Goal: Task Accomplishment & Management: Manage account settings

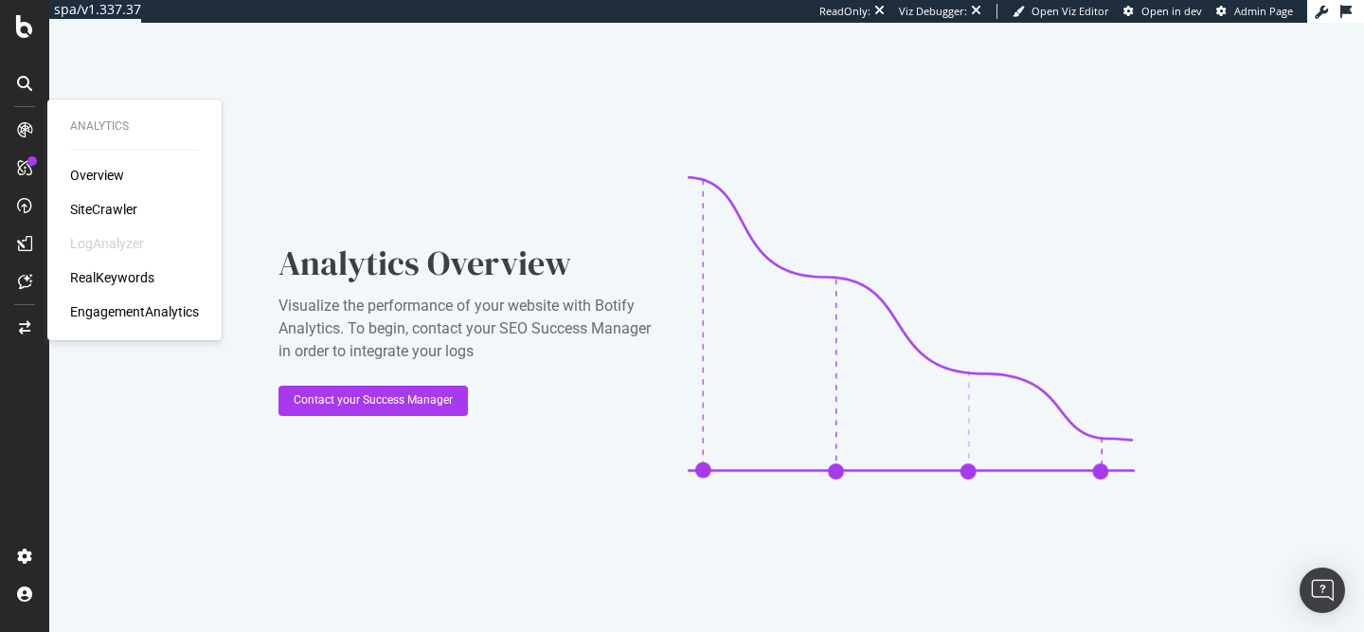
click at [117, 219] on div "Overview SiteCrawler LogAnalyzer RealKeywords EngagementAnalytics" at bounding box center [134, 243] width 129 height 155
click at [116, 219] on div "Overview SiteCrawler LogAnalyzer RealKeywords EngagementAnalytics" at bounding box center [134, 243] width 129 height 155
click at [116, 216] on div "SiteCrawler" at bounding box center [103, 209] width 67 height 19
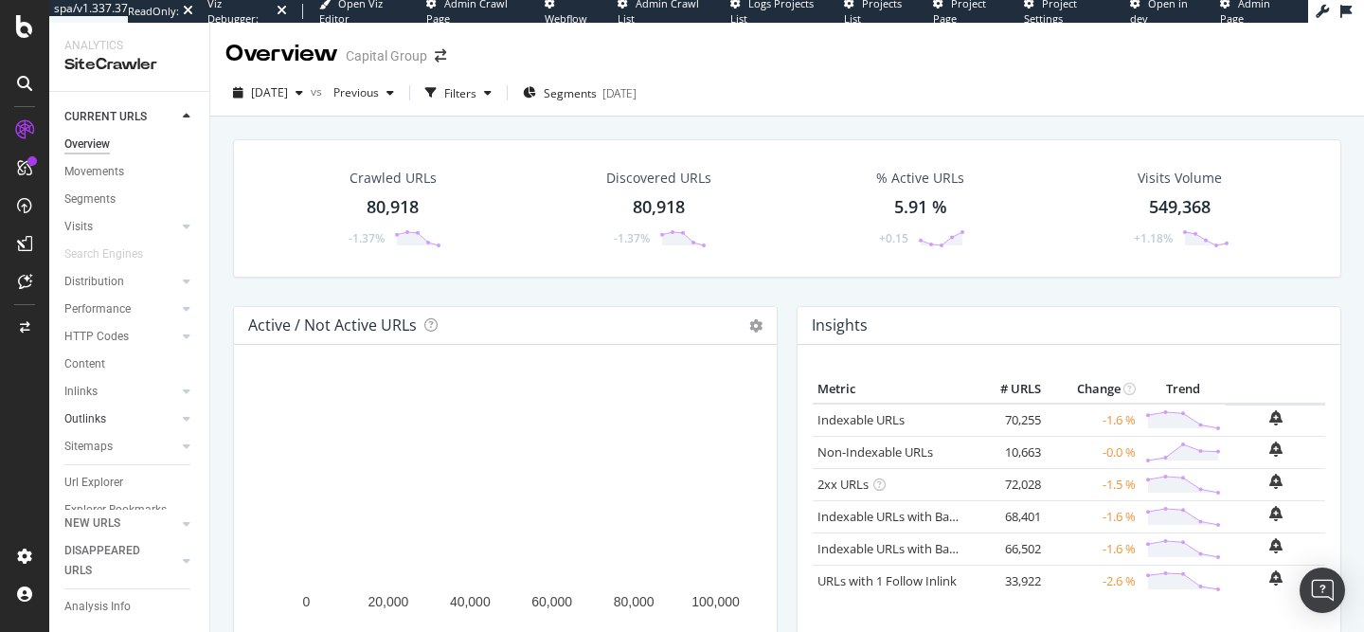
scroll to position [27, 0]
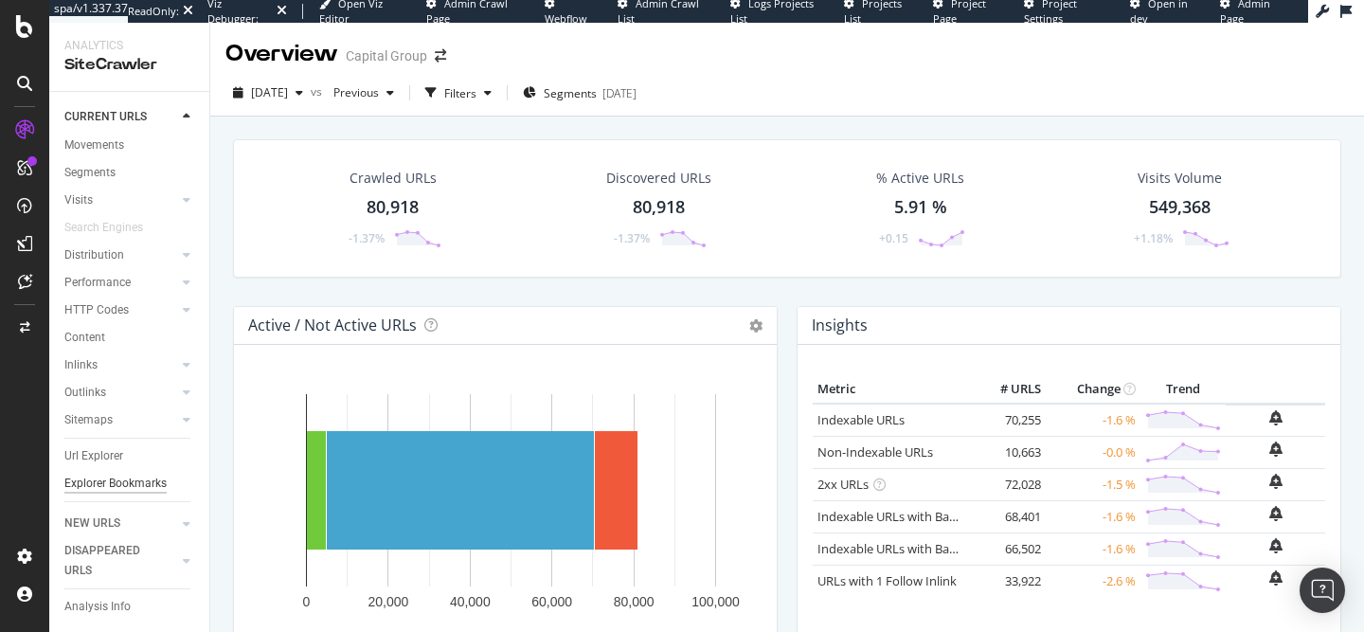
click at [141, 489] on div "Explorer Bookmarks" at bounding box center [115, 484] width 102 height 20
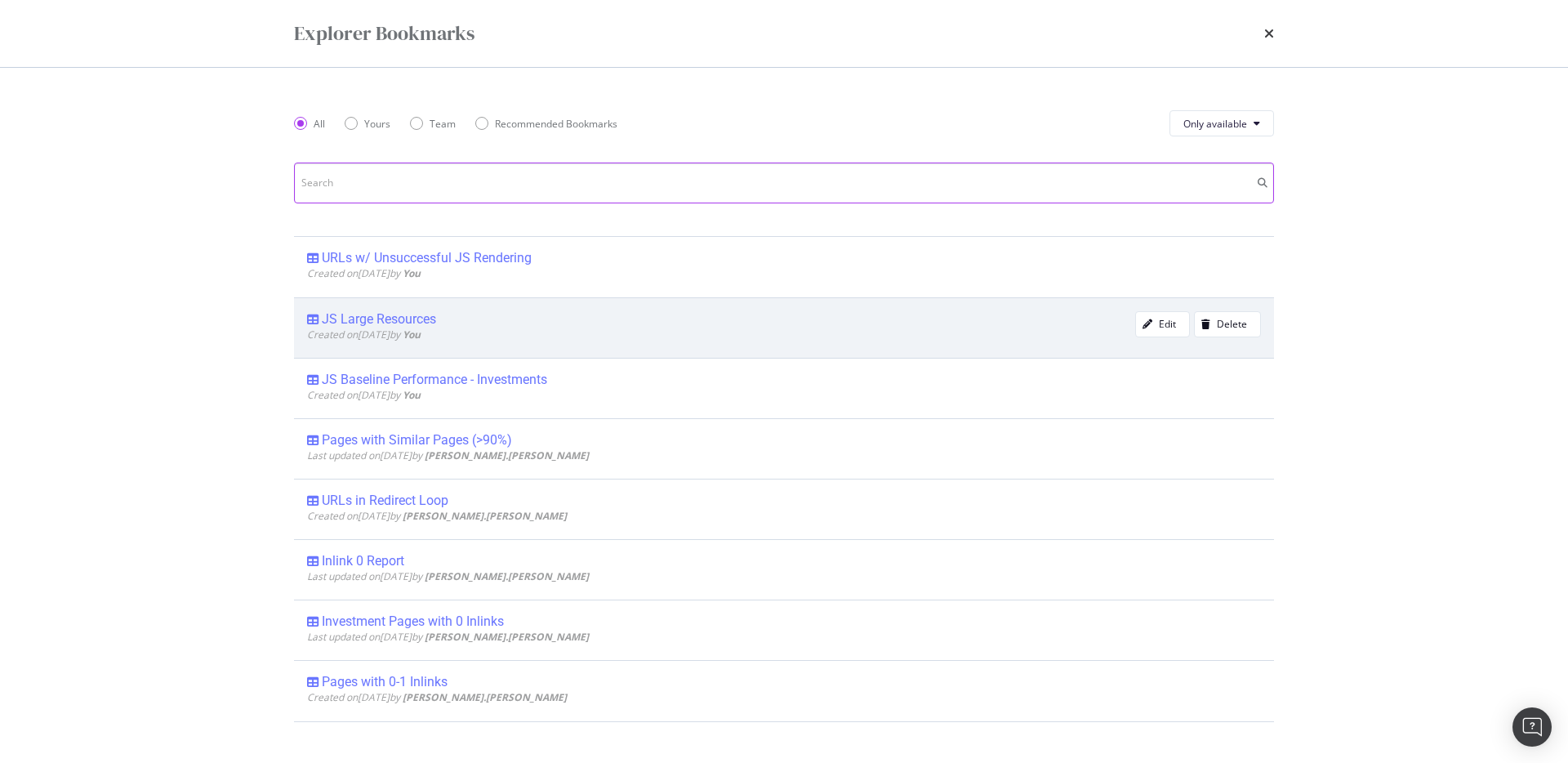
scroll to position [8, 0]
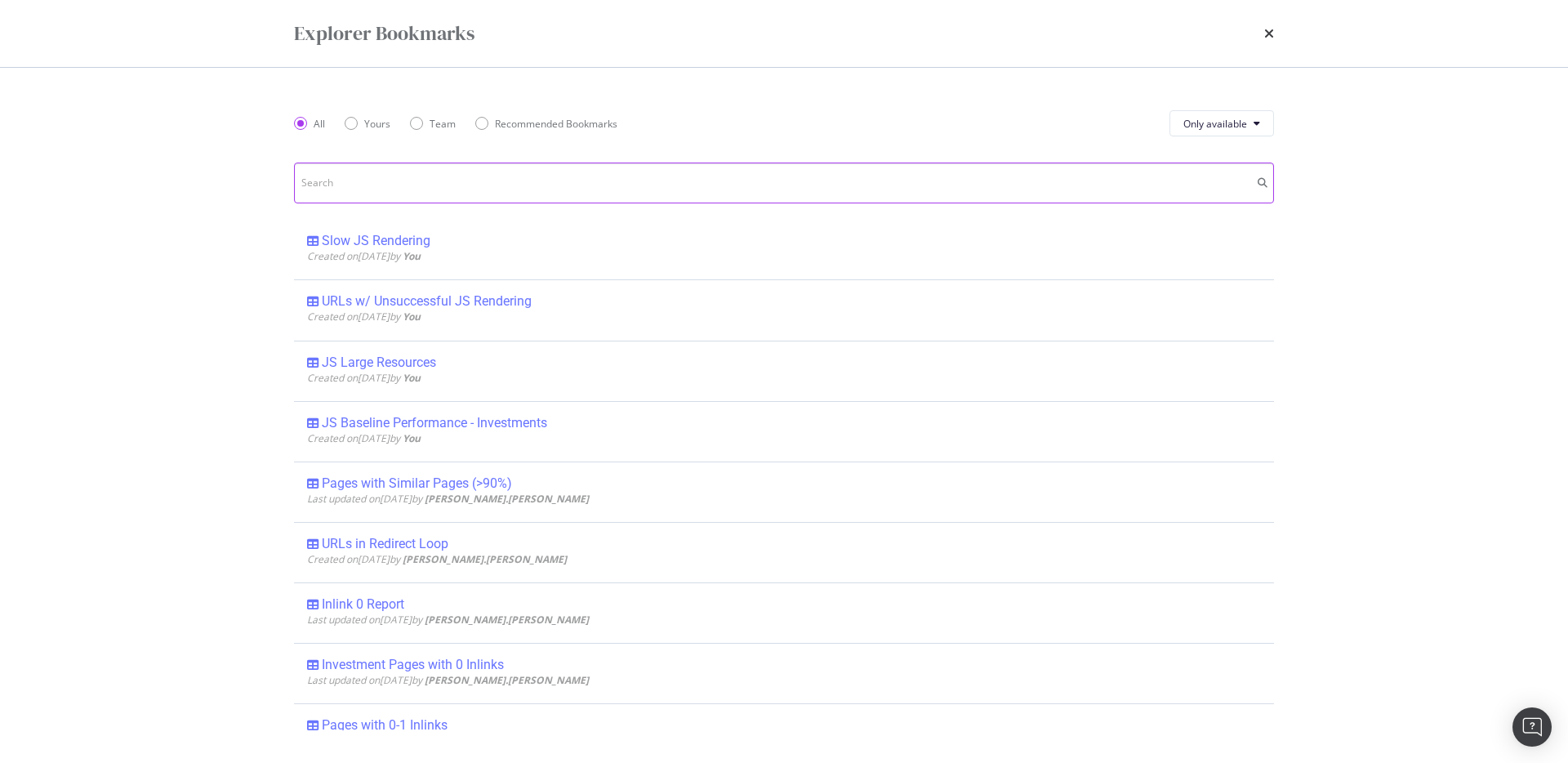
type input "J"
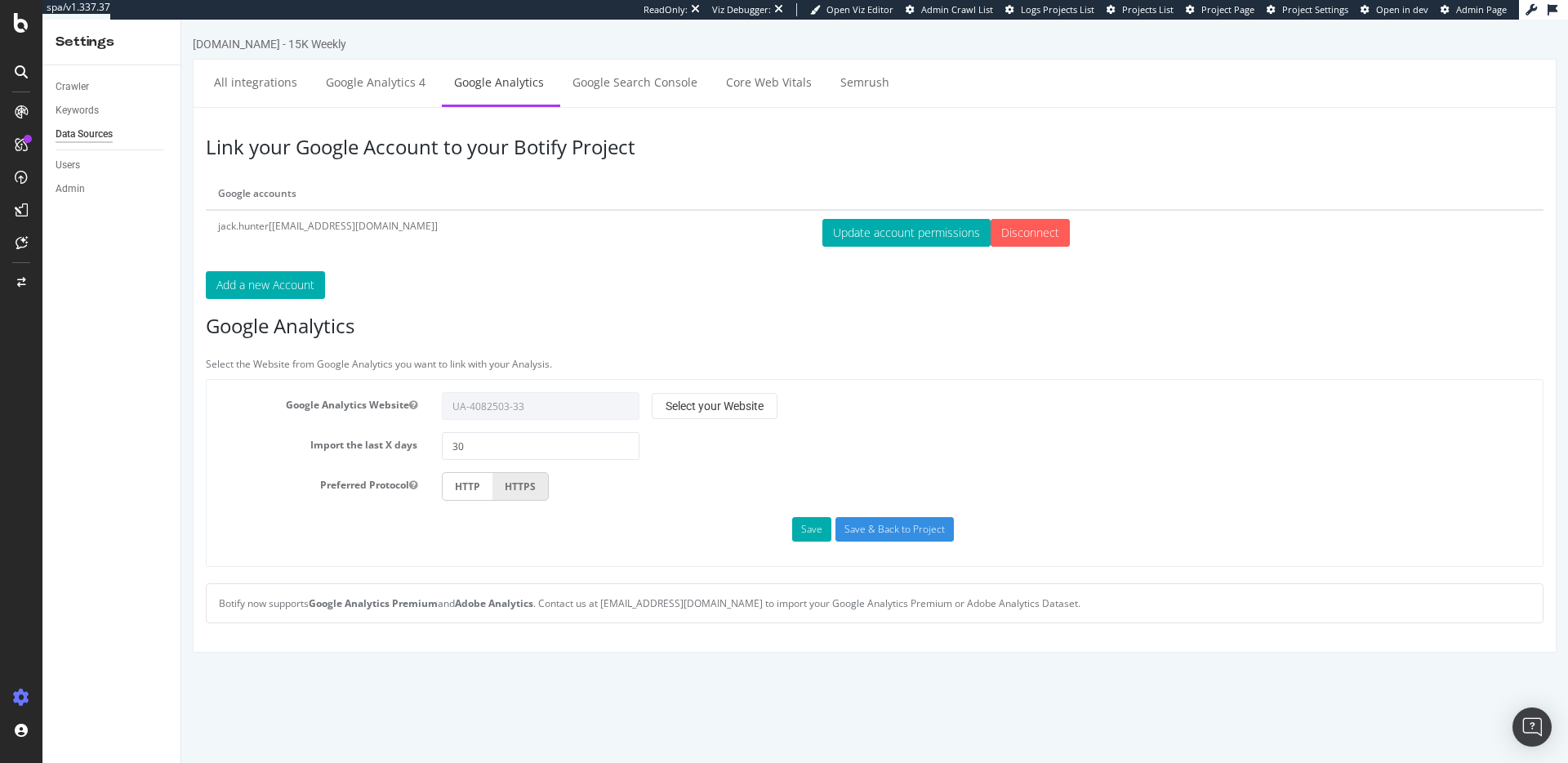
click at [278, 230] on td "jack.hunter[[EMAIL_ADDRESS][DOMAIN_NAME]]" at bounding box center [508, 232] width 605 height 45
click at [278, 229] on td "jack.hunter[[EMAIL_ADDRESS][DOMAIN_NAME]]" at bounding box center [508, 232] width 605 height 45
click at [278, 230] on td "jack.hunter[[EMAIL_ADDRESS][DOMAIN_NAME]]" at bounding box center [508, 232] width 605 height 45
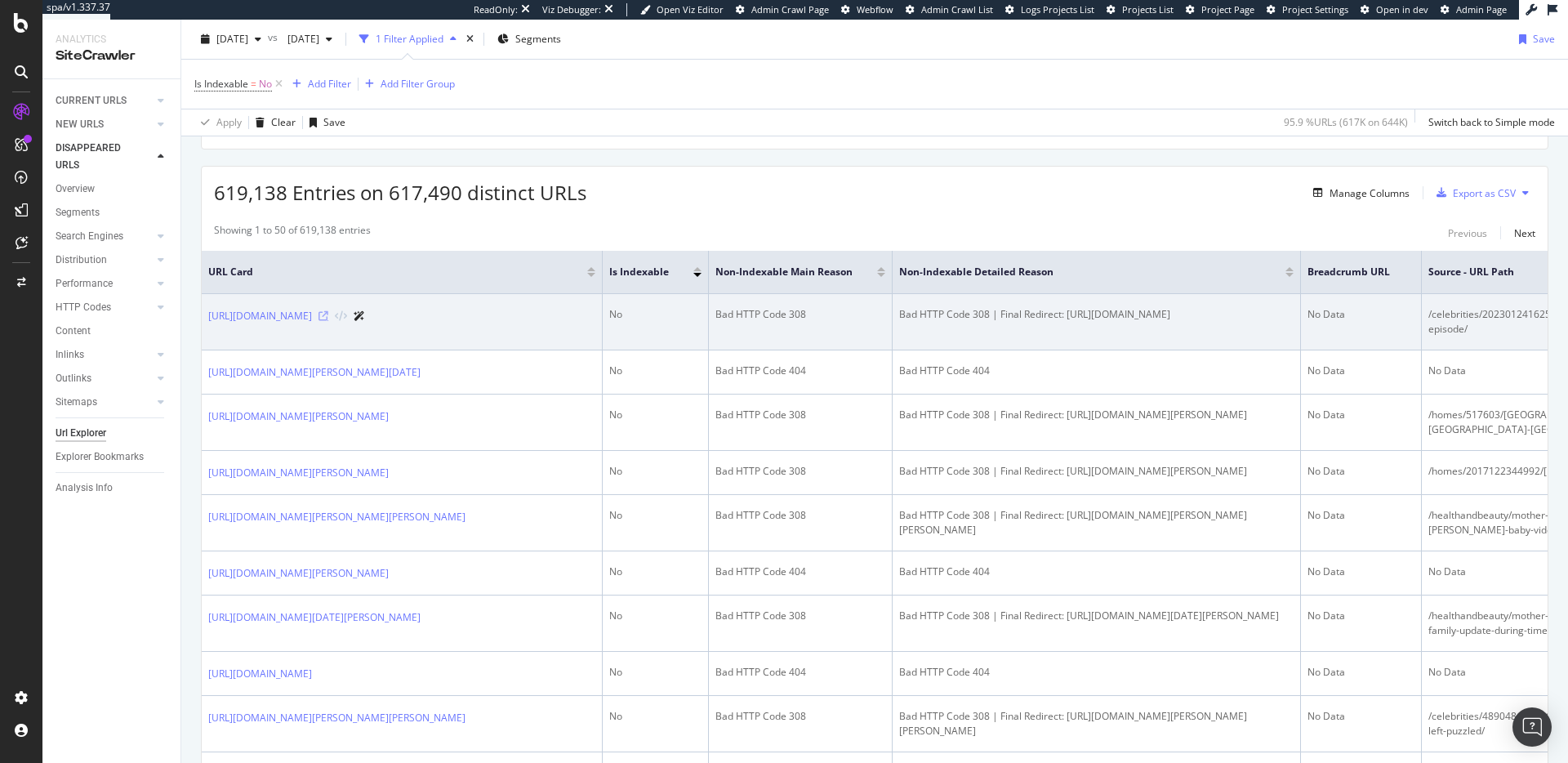
click at [329, 321] on icon at bounding box center [323, 316] width 9 height 9
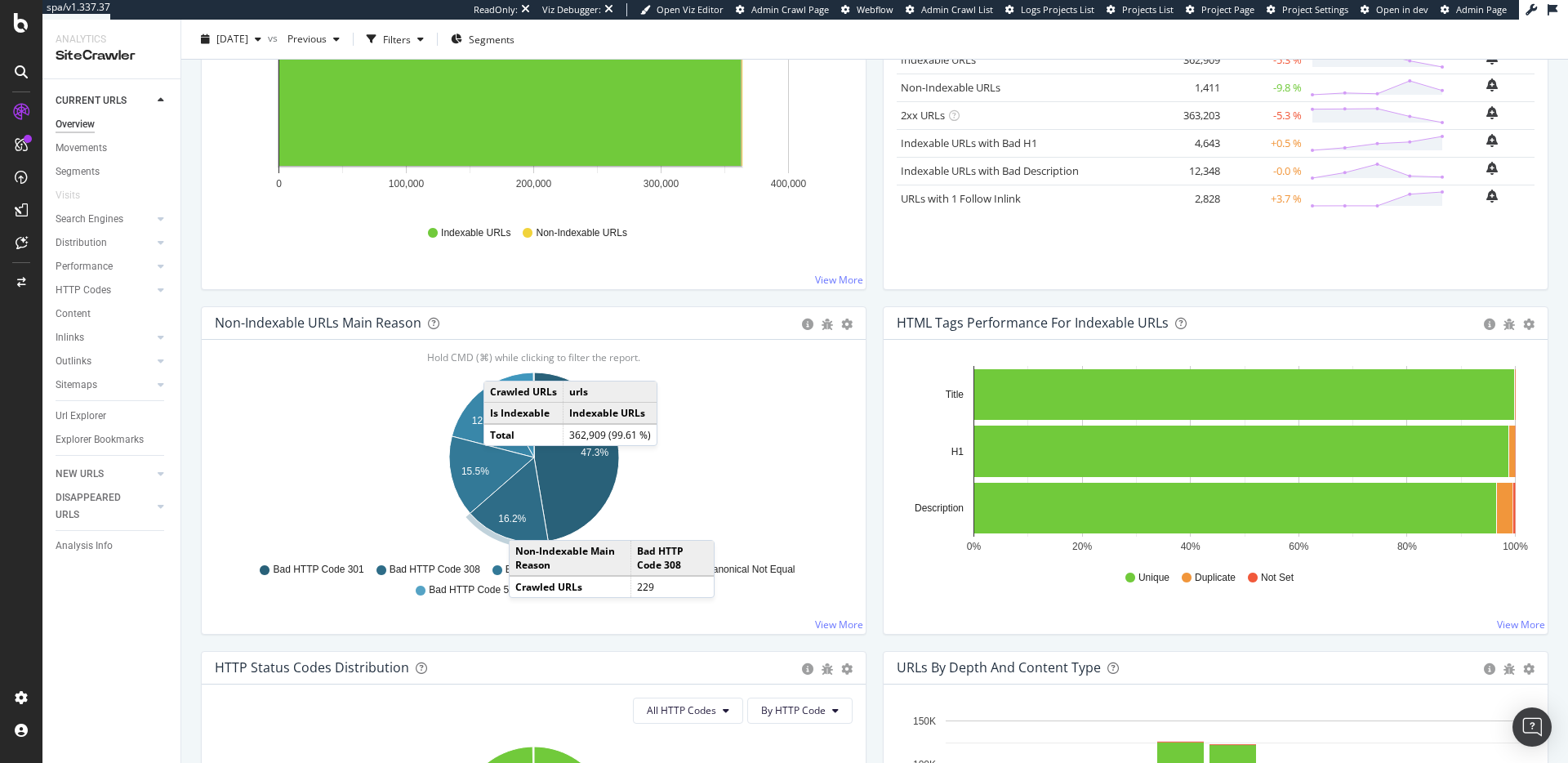
scroll to position [303, 0]
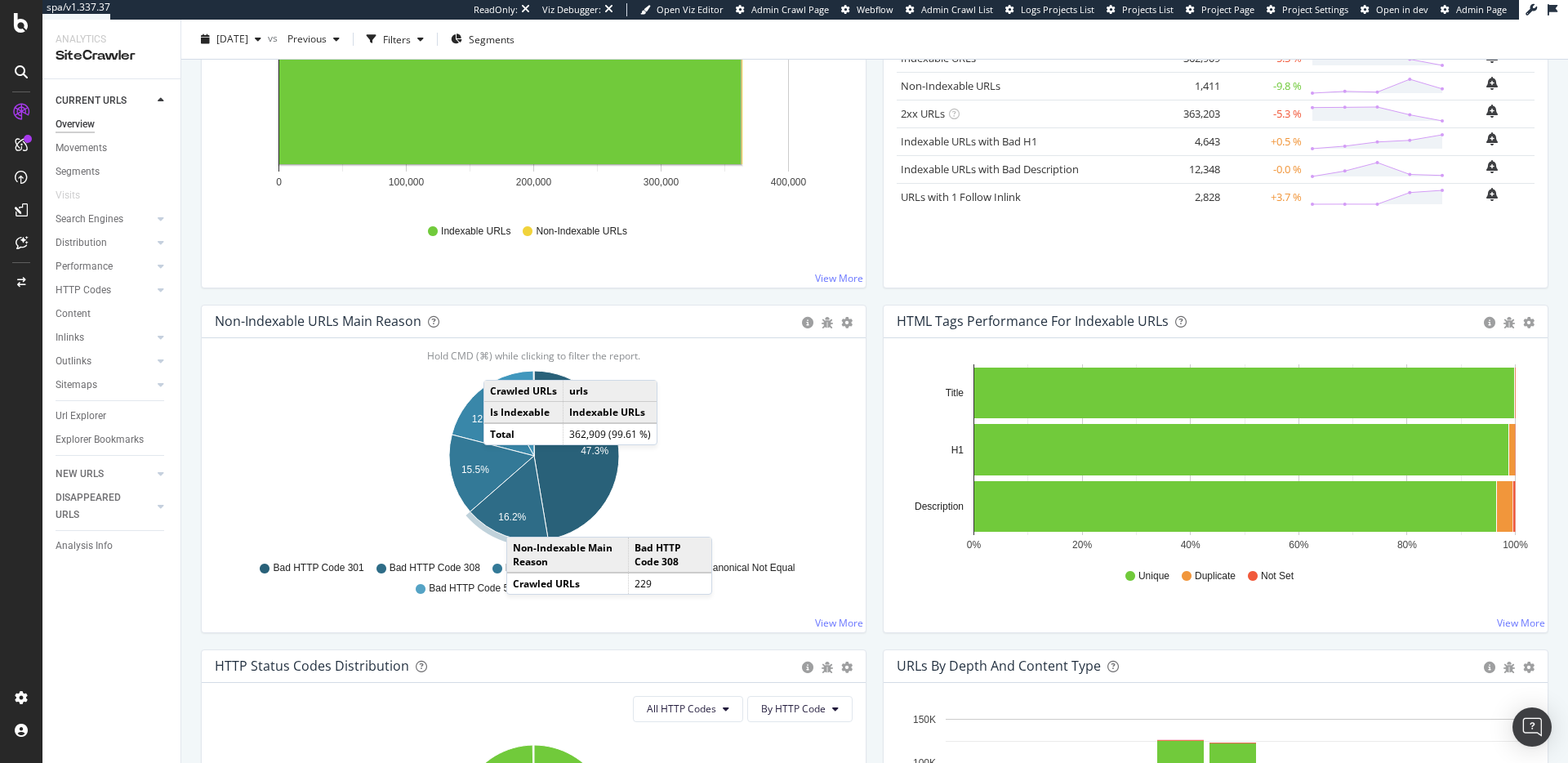
click at [523, 520] on text "16.2%" at bounding box center [512, 516] width 28 height 11
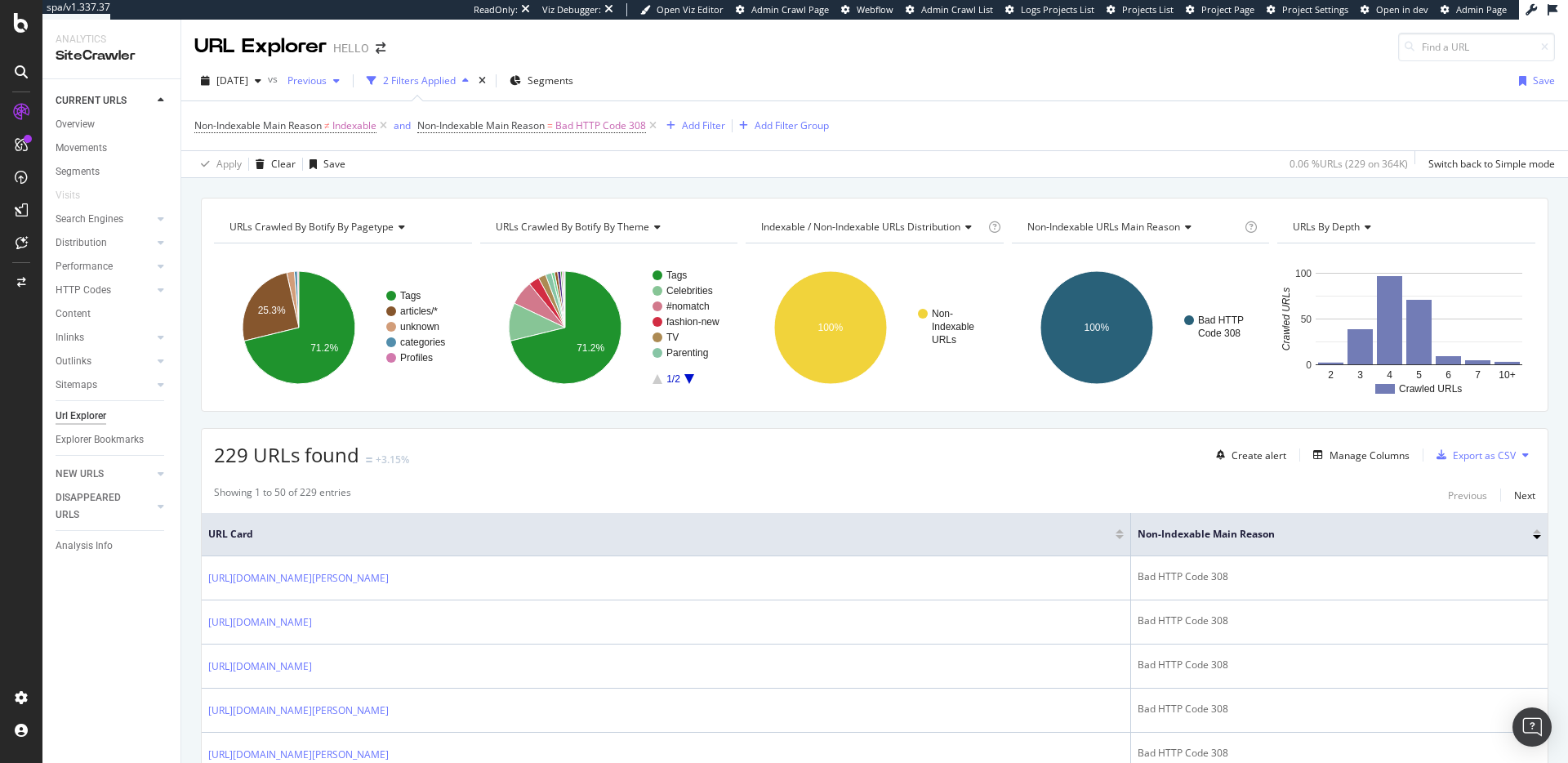
click at [327, 80] on span "Previous" at bounding box center [304, 80] width 46 height 14
click at [443, 211] on div "1.0M URLs" at bounding box center [438, 212] width 48 height 15
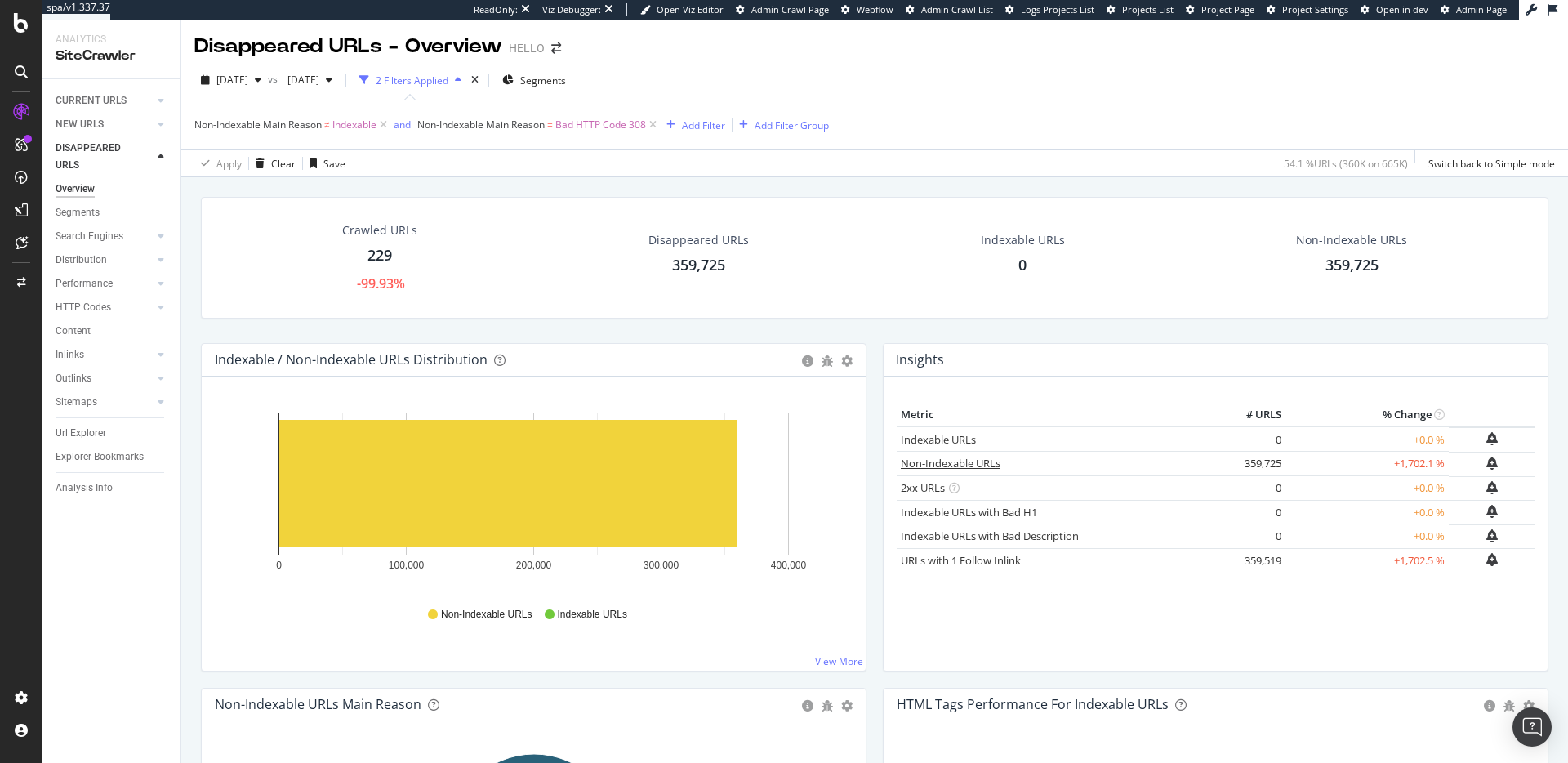
click at [962, 460] on link "Non-Indexable URLs" at bounding box center [951, 462] width 100 height 15
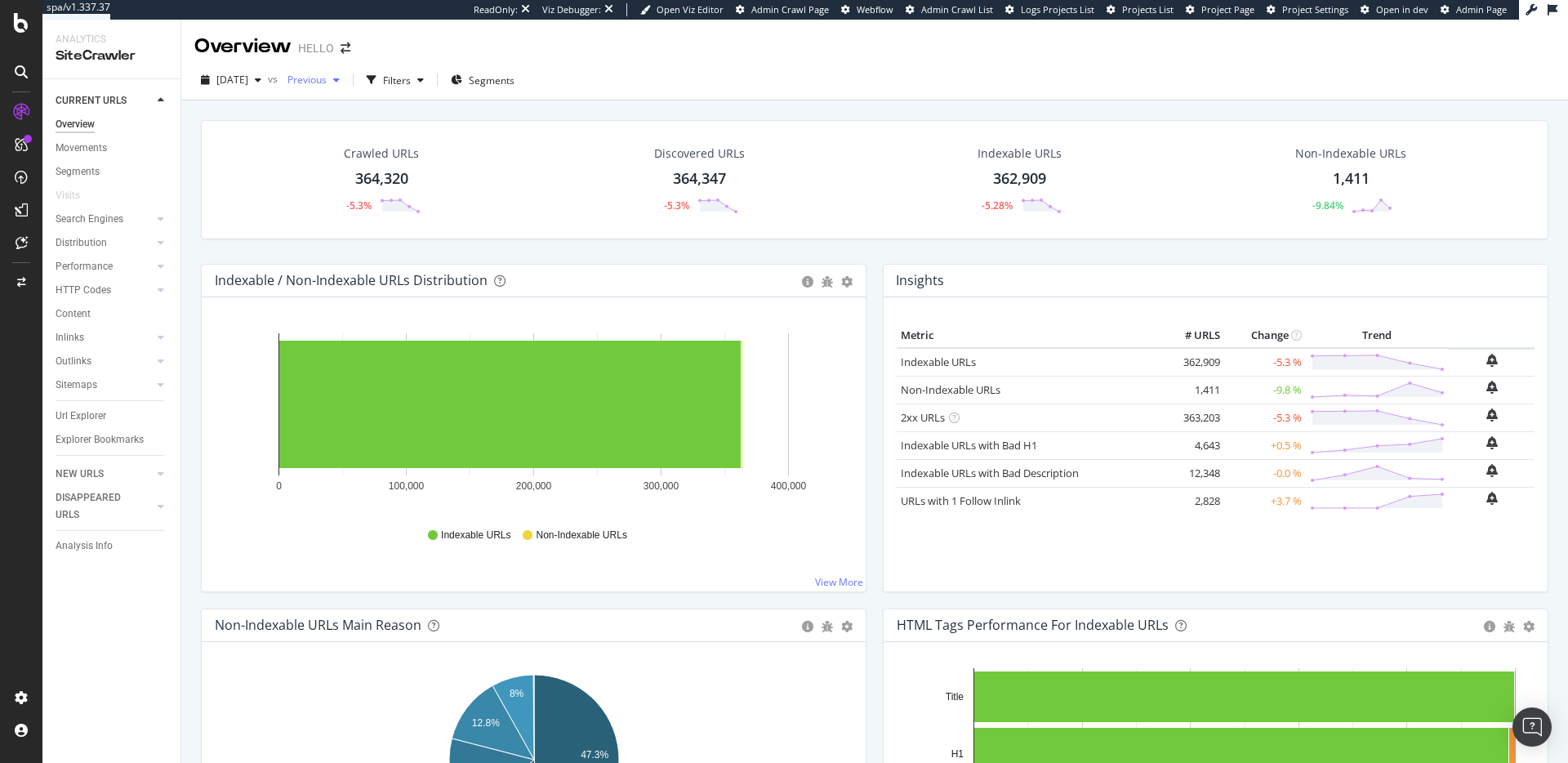
click at [333, 90] on div "Previous" at bounding box center [314, 80] width 66 height 24
click at [421, 191] on div "1.0M URLs" at bounding box center [438, 198] width 48 height 15
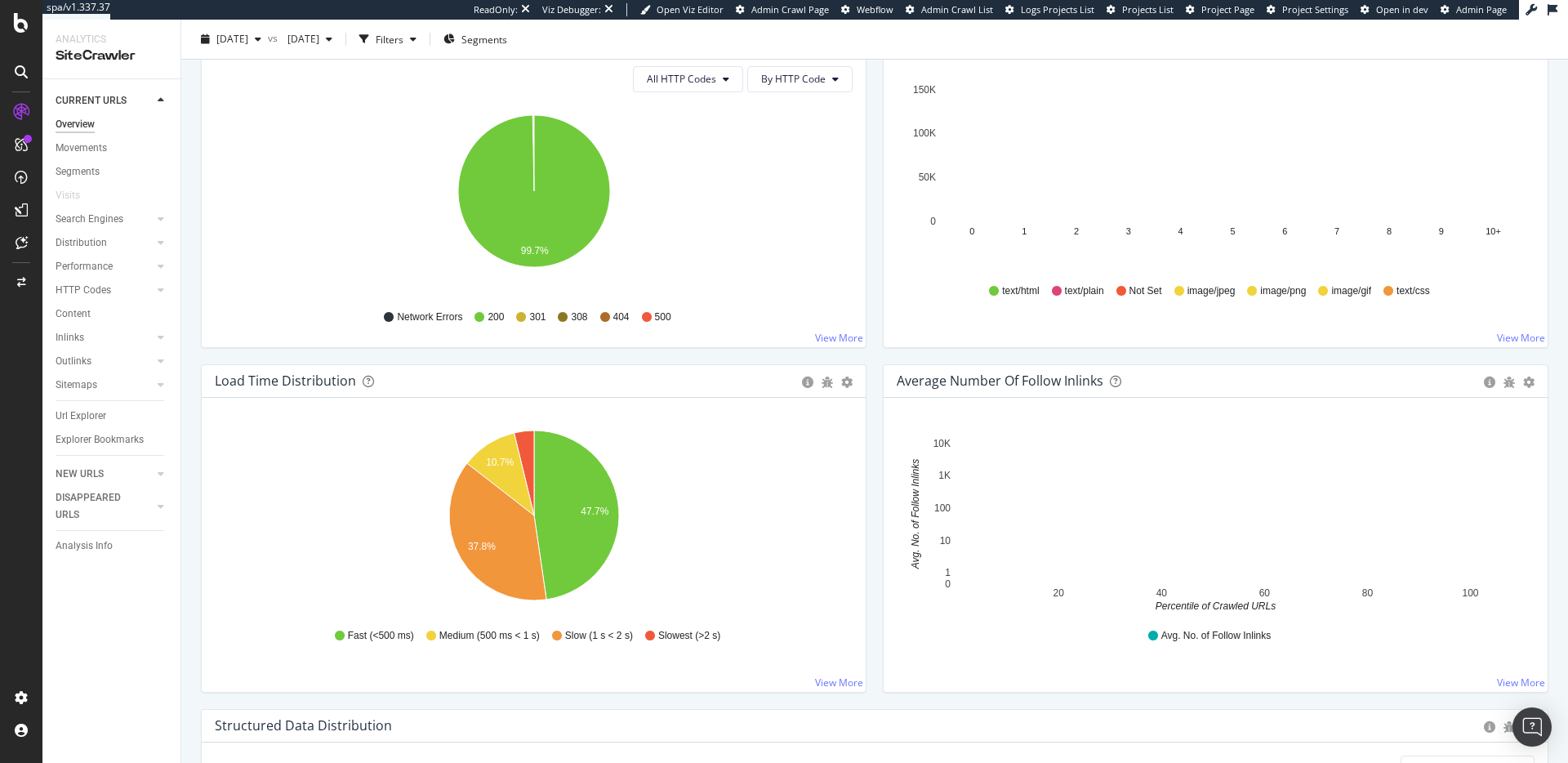
scroll to position [935, 0]
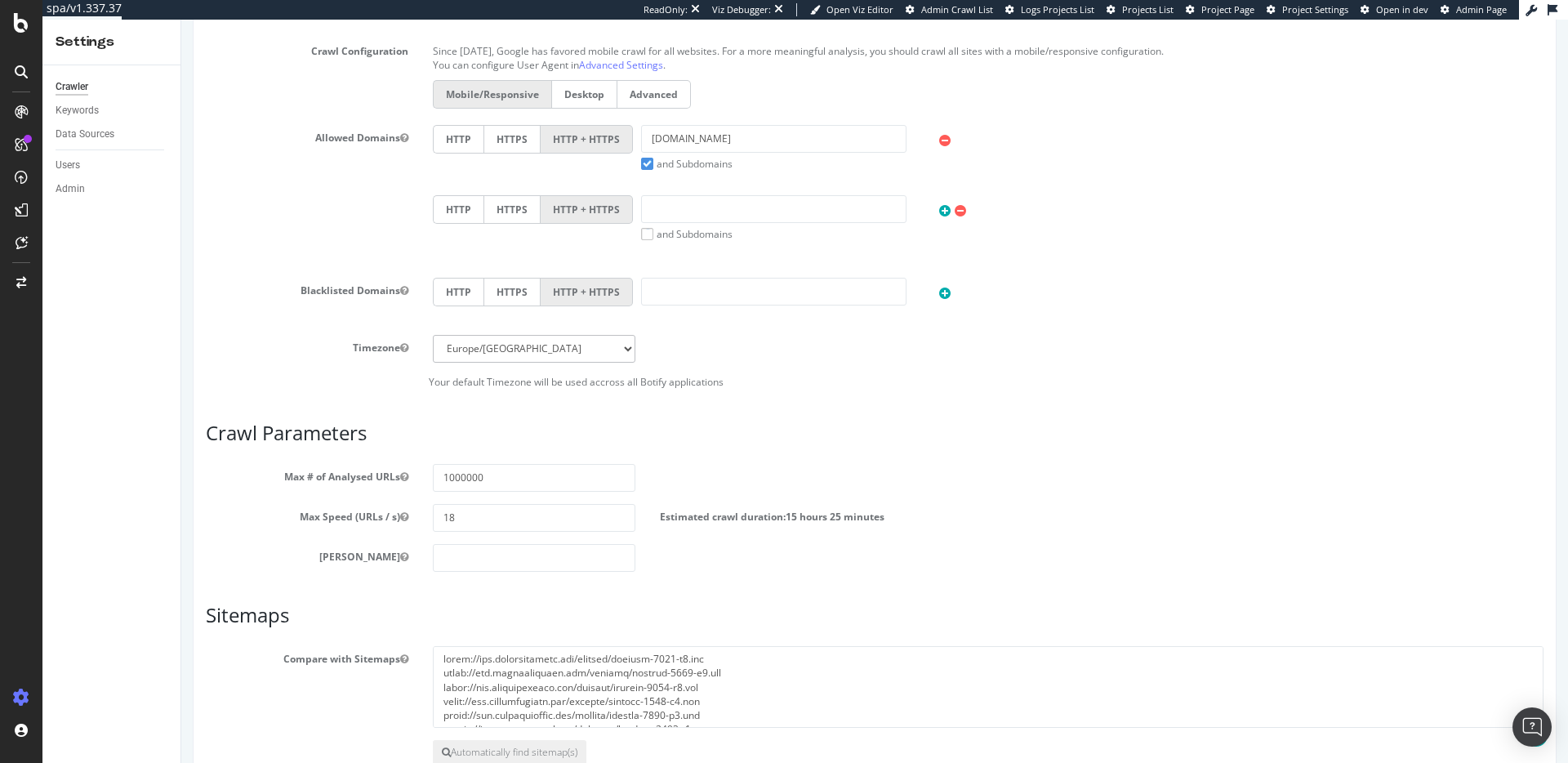
scroll to position [637, 0]
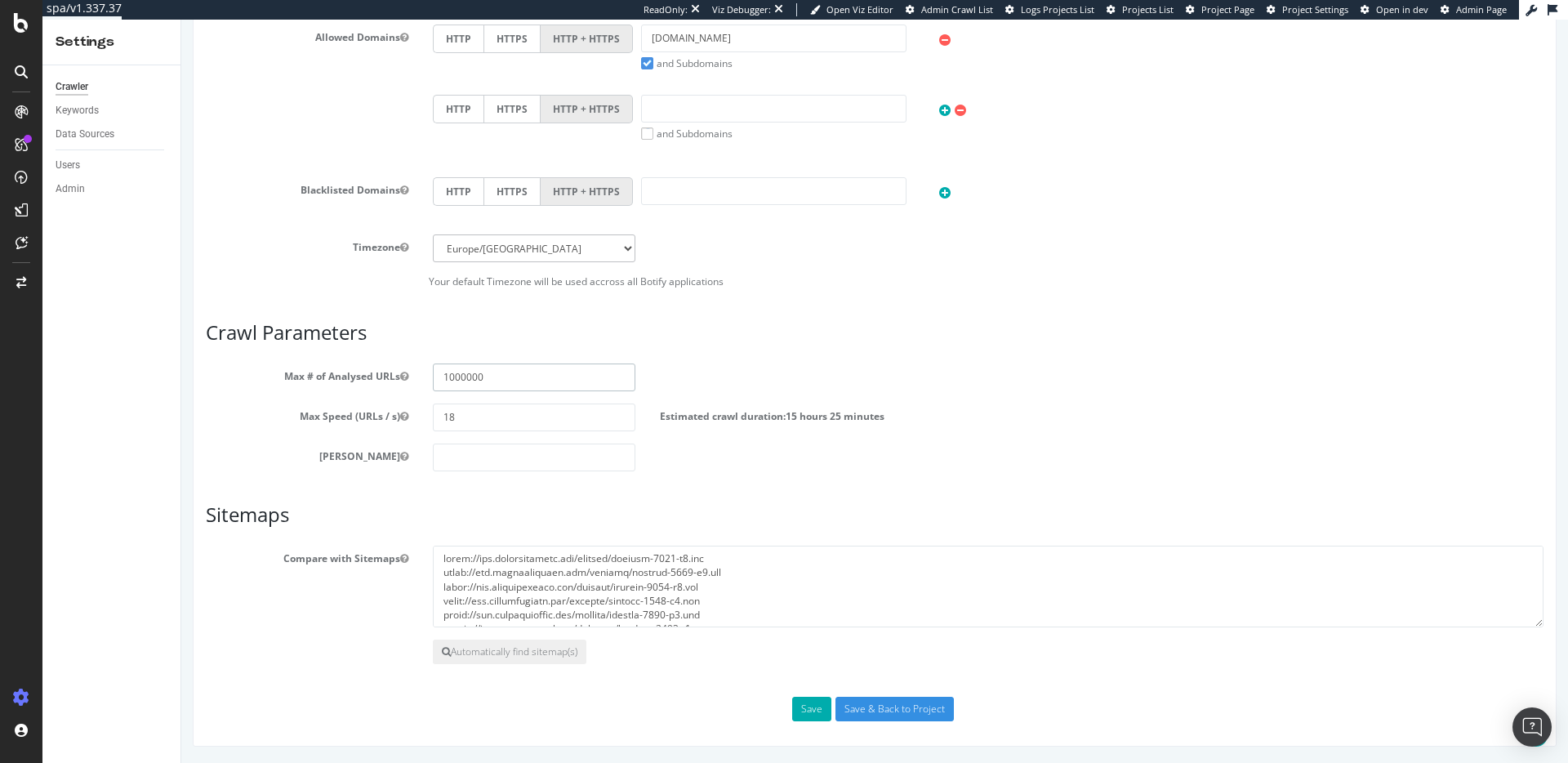
drag, startPoint x: 448, startPoint y: 378, endPoint x: 499, endPoint y: 378, distance: 51.0
click at [499, 378] on input "1000000" at bounding box center [534, 377] width 203 height 28
click at [493, 418] on input "18" at bounding box center [534, 417] width 203 height 28
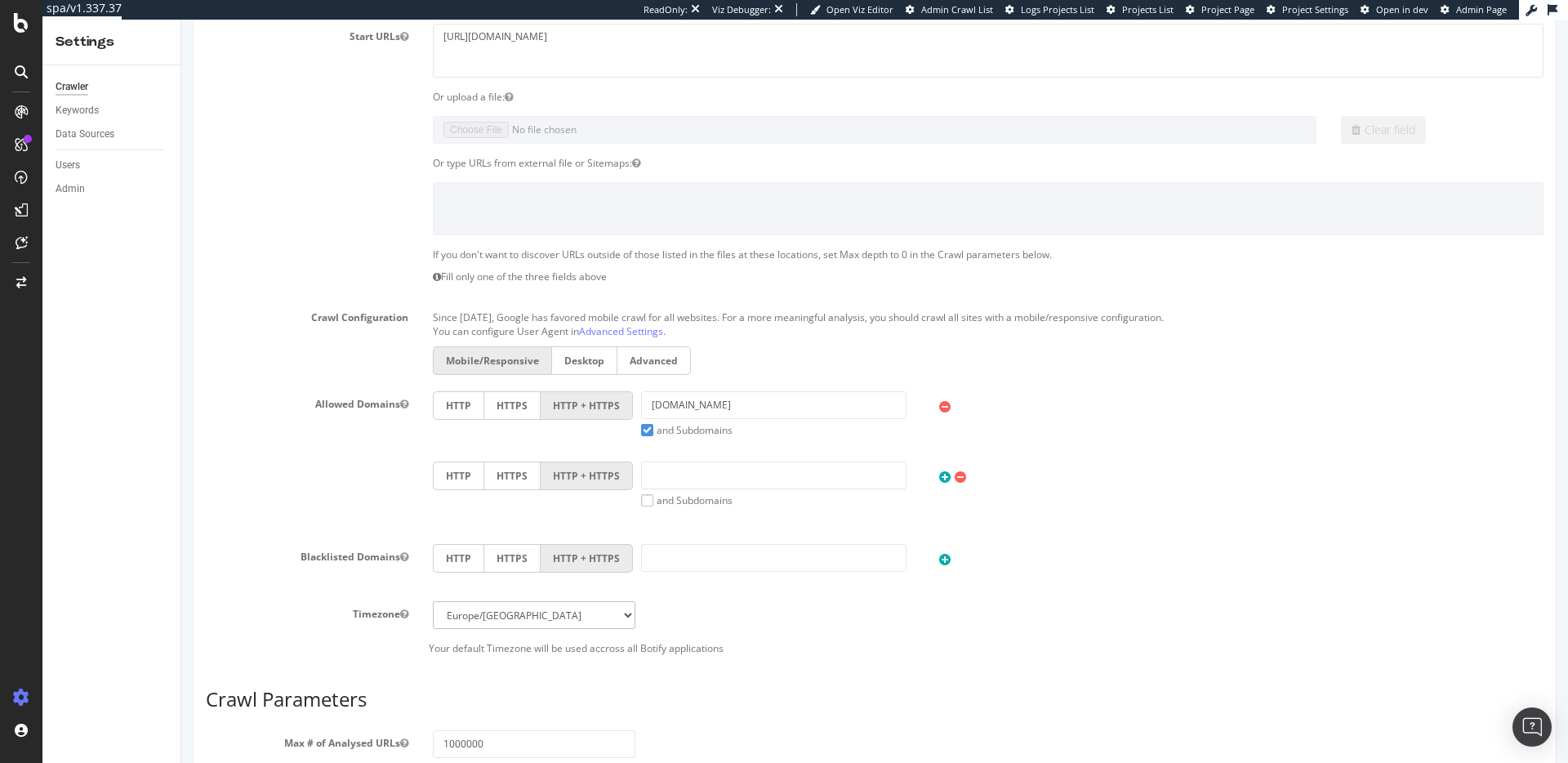
scroll to position [0, 0]
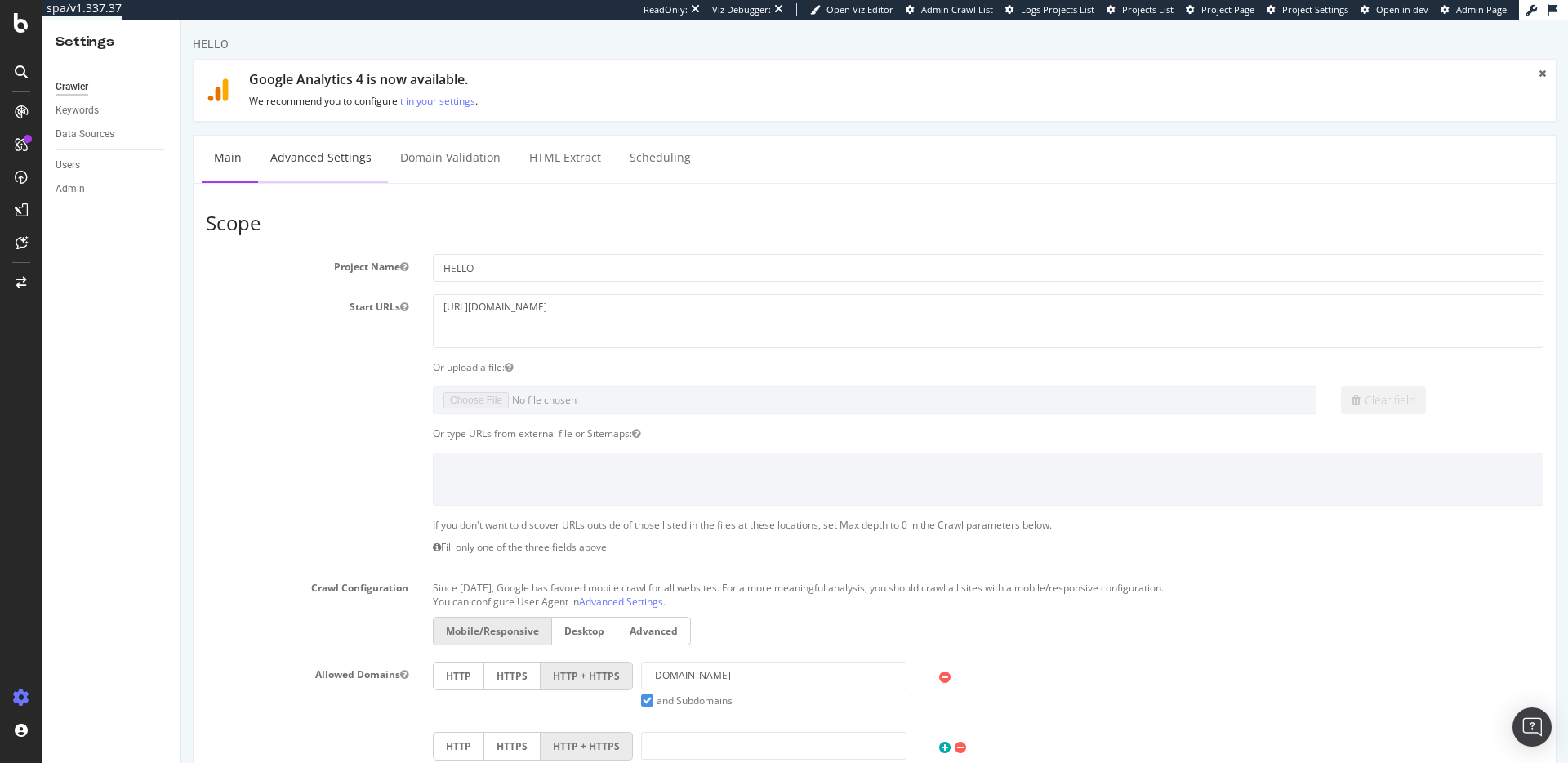
click at [329, 165] on link "Advanced Settings" at bounding box center [321, 158] width 126 height 45
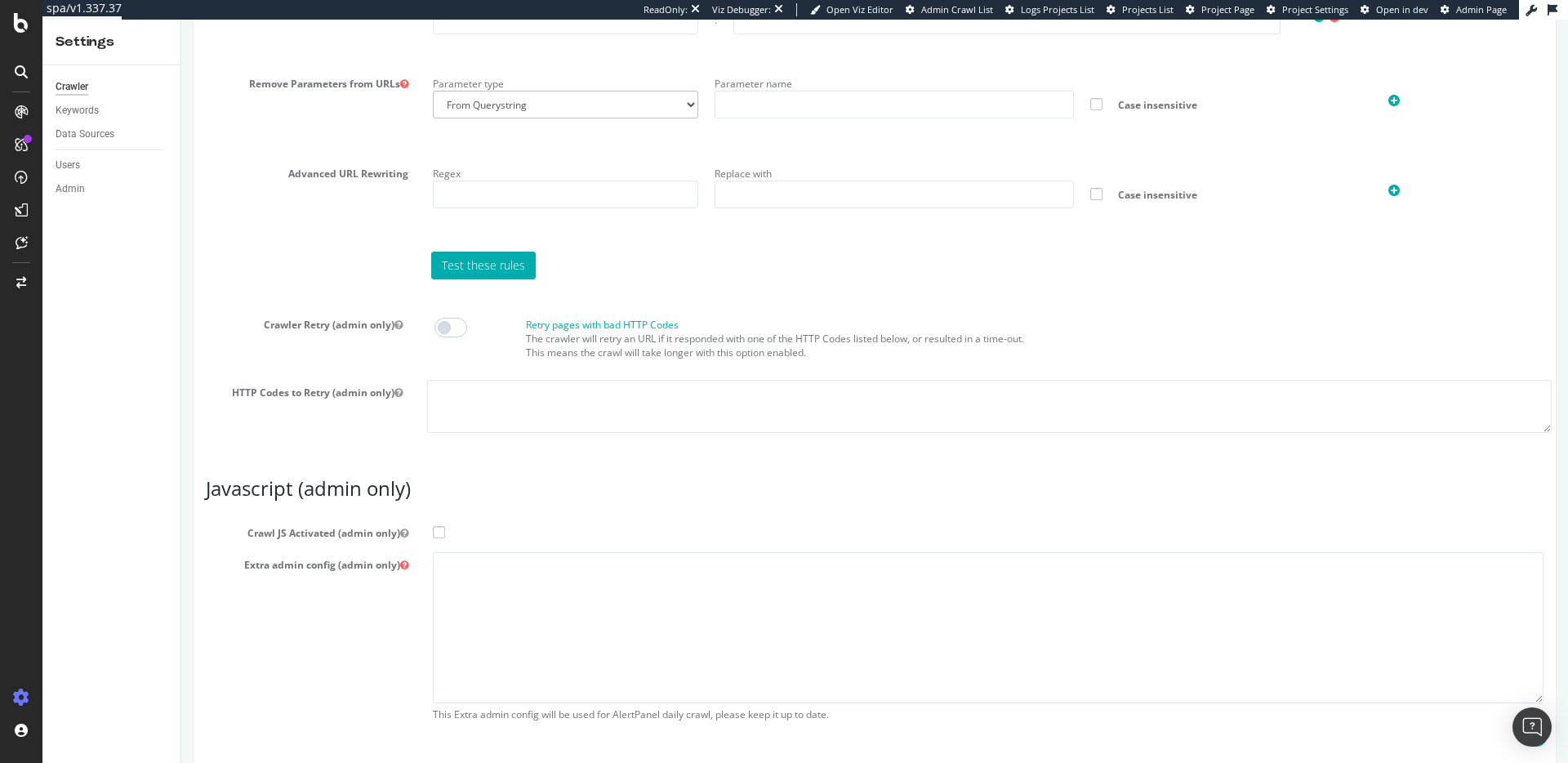
scroll to position [1297, 0]
